Goal: Task Accomplishment & Management: Manage account settings

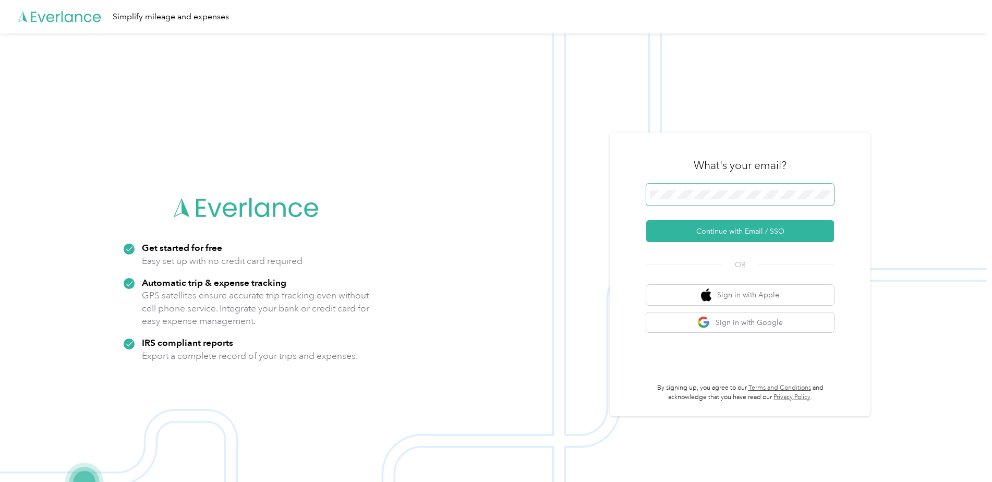
click at [646, 220] on button "Continue with Email / SSO" at bounding box center [740, 231] width 188 height 22
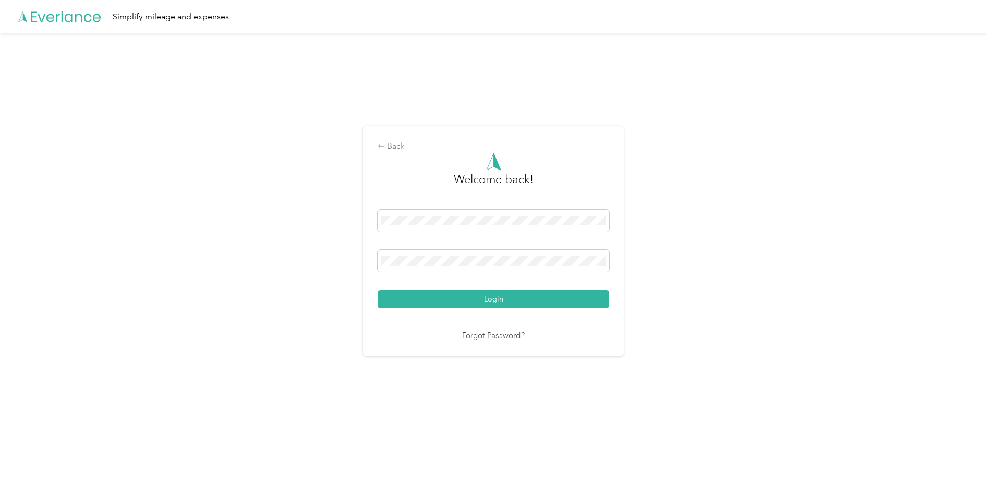
click at [378, 290] on button "Login" at bounding box center [494, 299] width 232 height 18
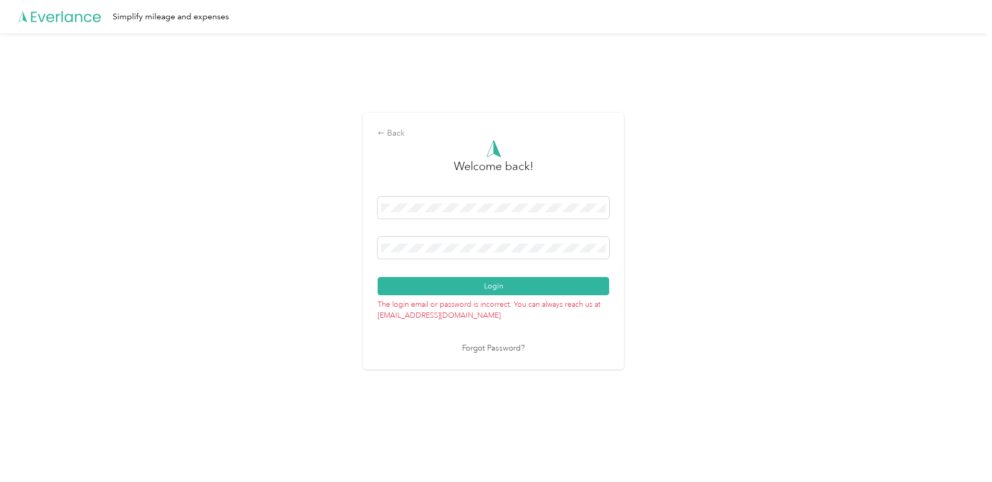
click at [378, 277] on button "Login" at bounding box center [494, 286] width 232 height 18
click at [448, 258] on div at bounding box center [494, 250] width 232 height 26
click at [448, 258] on span at bounding box center [494, 248] width 232 height 22
click at [378, 277] on button "Login" at bounding box center [494, 286] width 232 height 18
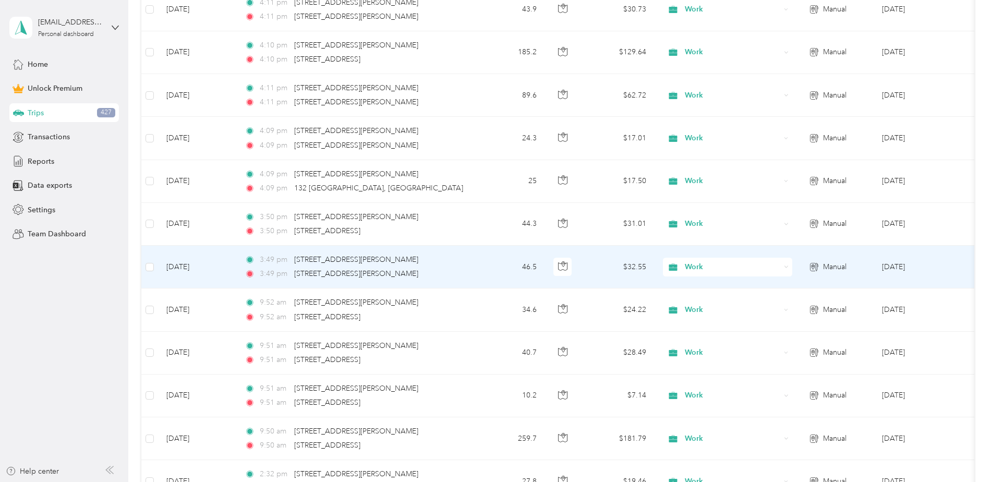
scroll to position [313, 0]
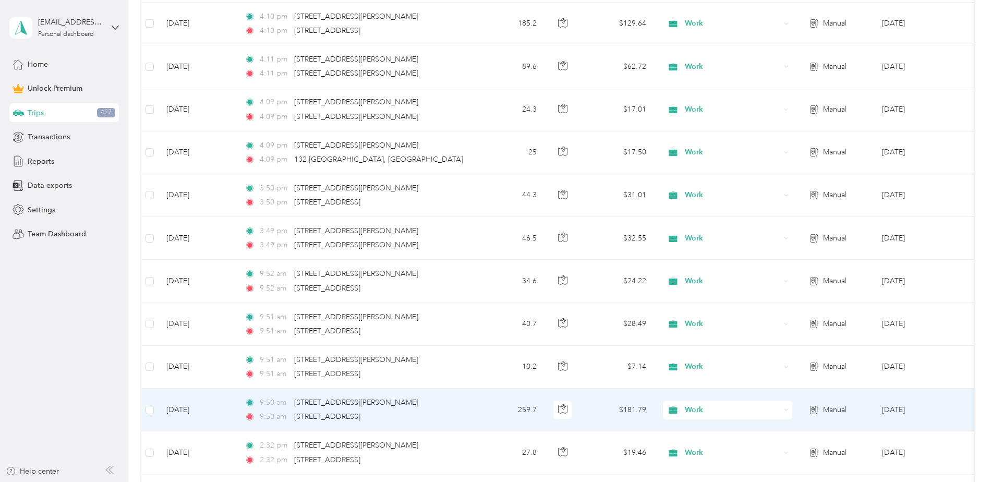
click at [438, 420] on div "9:50 am [STREET_ADDRESS]" at bounding box center [354, 416] width 219 height 11
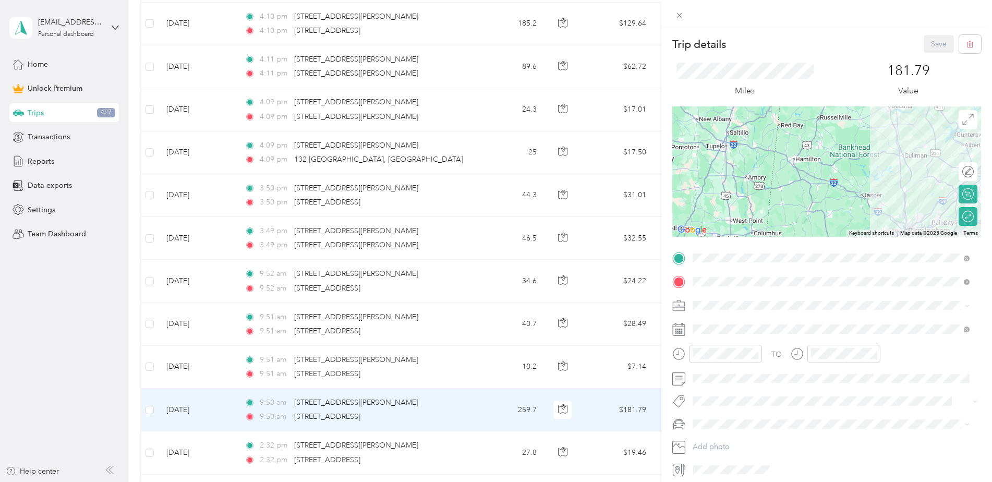
click at [491, 64] on div "Trip details Save This trip cannot be edited because it is either under review,…" at bounding box center [496, 241] width 992 height 482
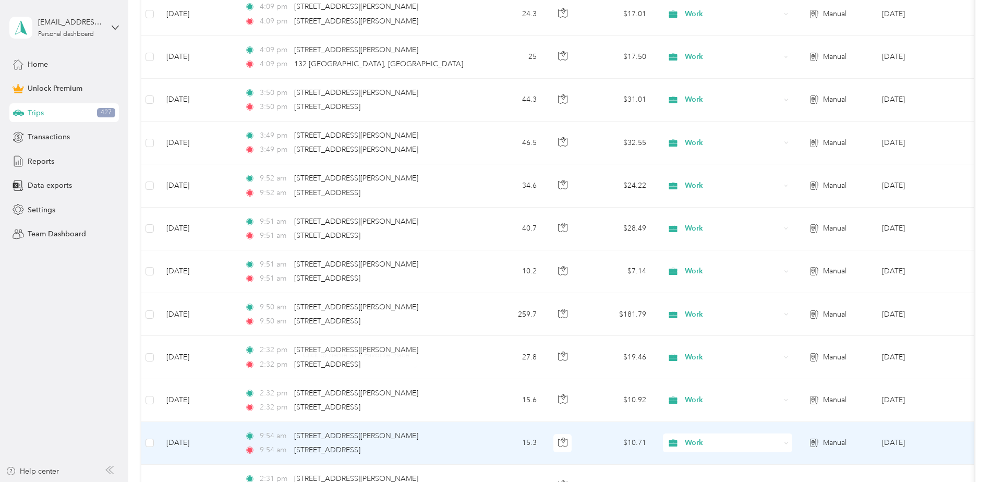
scroll to position [417, 0]
